Goal: Task Accomplishment & Management: Manage account settings

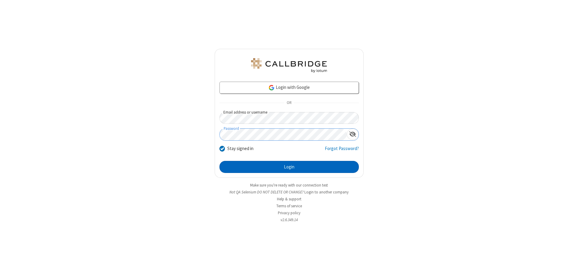
click at [289, 167] on button "Login" at bounding box center [288, 167] width 139 height 12
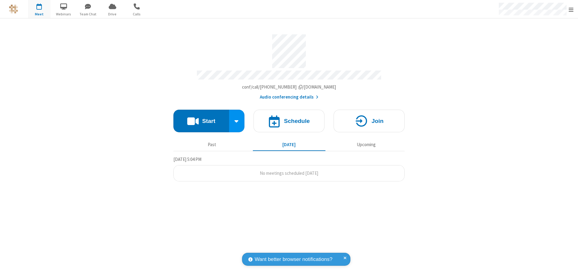
click at [571, 9] on span "Open menu" at bounding box center [570, 10] width 5 height 6
click at [577, 40] on span at bounding box center [585, 40] width 5 height 5
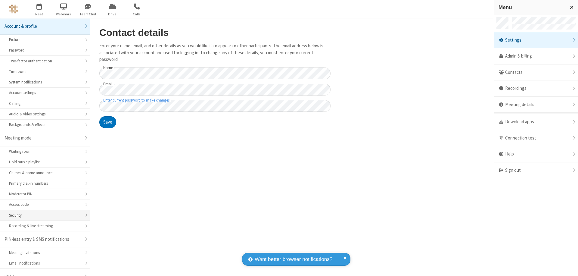
click at [43, 212] on div "Security" at bounding box center [45, 215] width 72 height 6
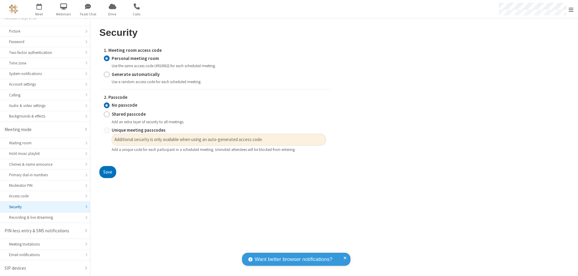
click at [107, 74] on input "Generate automatically" at bounding box center [107, 74] width 6 height 6
radio input "true"
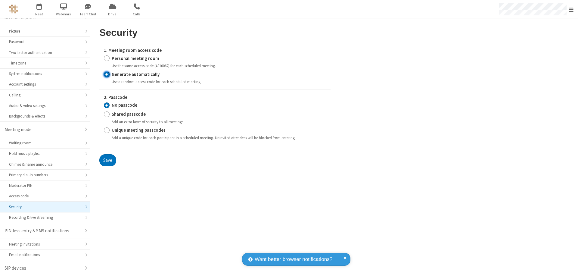
click at [107, 105] on input "No passcode" at bounding box center [107, 105] width 6 height 6
click at [107, 160] on button "Save" at bounding box center [107, 160] width 17 height 12
click at [571, 9] on span "Open menu" at bounding box center [570, 10] width 5 height 6
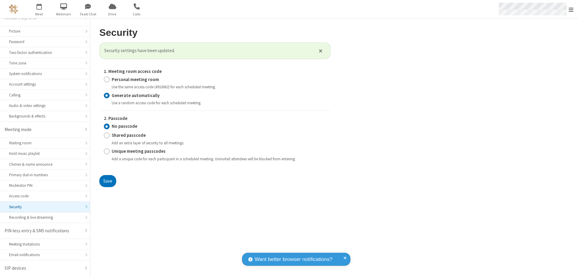
click at [39, 9] on span "button" at bounding box center [39, 6] width 23 height 10
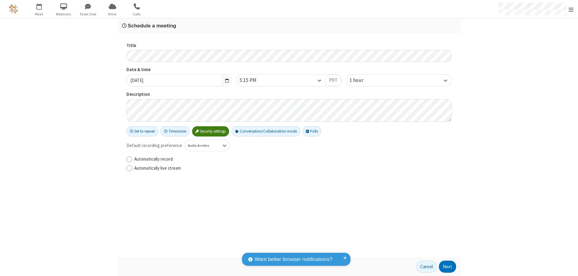
click at [289, 26] on h3 "Schedule a meeting" at bounding box center [289, 26] width 334 height 6
click at [447, 266] on button "Next" at bounding box center [447, 266] width 17 height 12
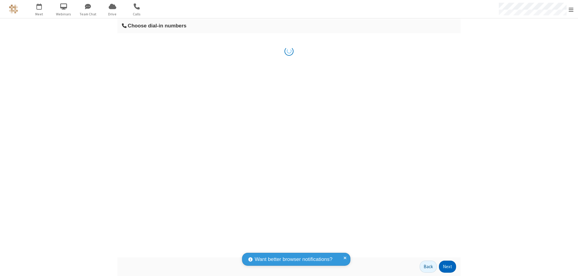
click at [447, 266] on button "Next" at bounding box center [447, 266] width 17 height 12
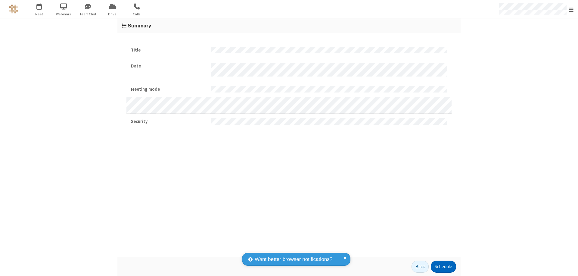
click at [443, 266] on button "Schedule" at bounding box center [443, 266] width 25 height 12
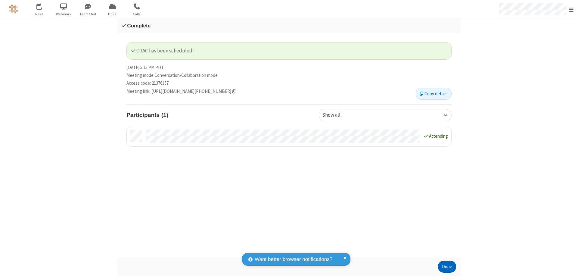
click at [447, 266] on button "Done" at bounding box center [447, 266] width 18 height 12
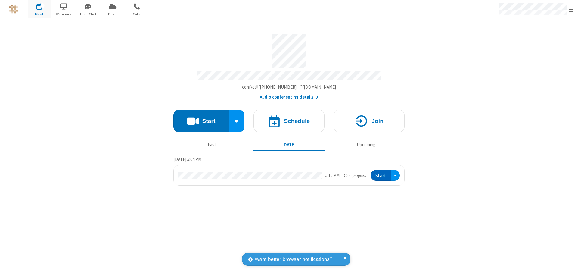
click at [381, 172] on button "Start" at bounding box center [380, 175] width 20 height 11
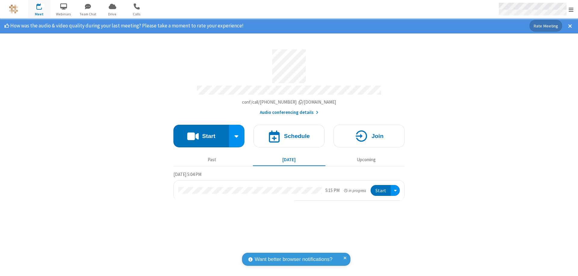
click at [571, 9] on span "Open menu" at bounding box center [570, 10] width 5 height 6
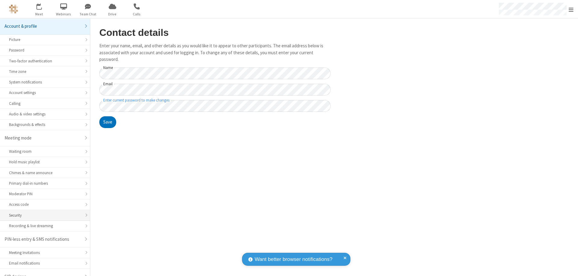
click at [43, 212] on div "Security" at bounding box center [45, 215] width 72 height 6
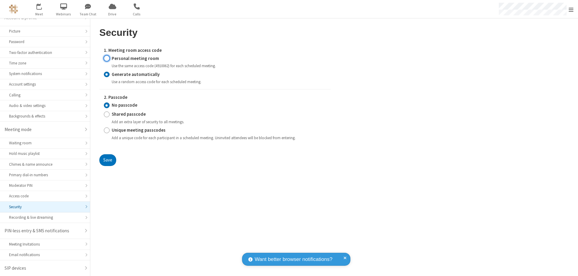
click at [107, 58] on input "Personal meeting room" at bounding box center [107, 58] width 6 height 6
radio input "true"
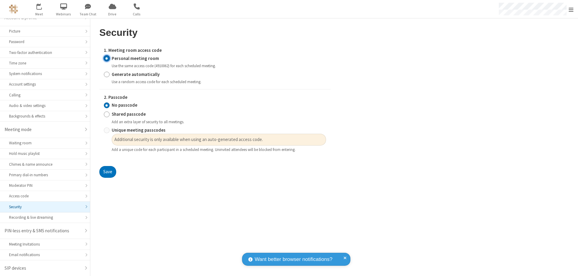
click at [107, 105] on input "No passcode" at bounding box center [107, 105] width 6 height 6
click at [107, 172] on button "Save" at bounding box center [107, 172] width 17 height 12
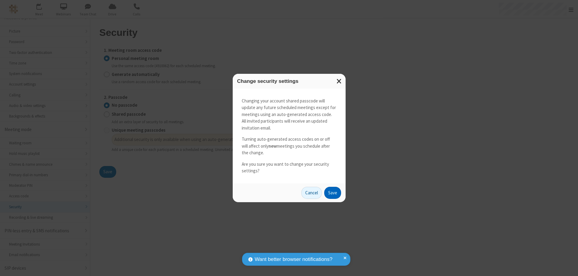
click at [332, 192] on button "Save" at bounding box center [332, 193] width 17 height 12
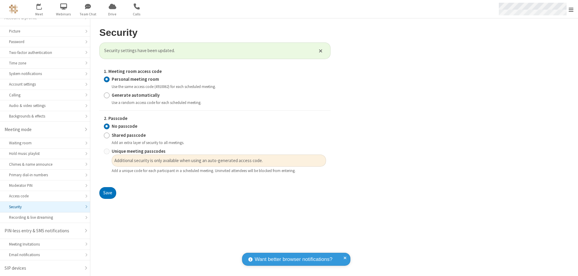
click at [571, 9] on span "Open menu" at bounding box center [570, 10] width 5 height 6
click at [577, 170] on span at bounding box center [585, 170] width 5 height 5
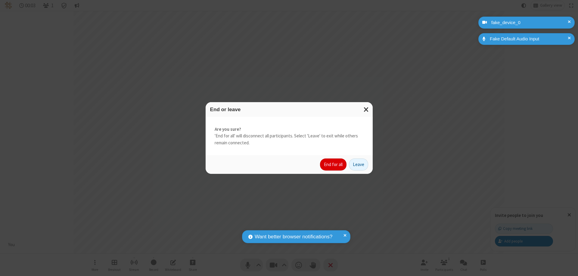
click at [333, 164] on button "End for all" at bounding box center [333, 164] width 26 height 12
